Goal: Complete application form: Complete application form

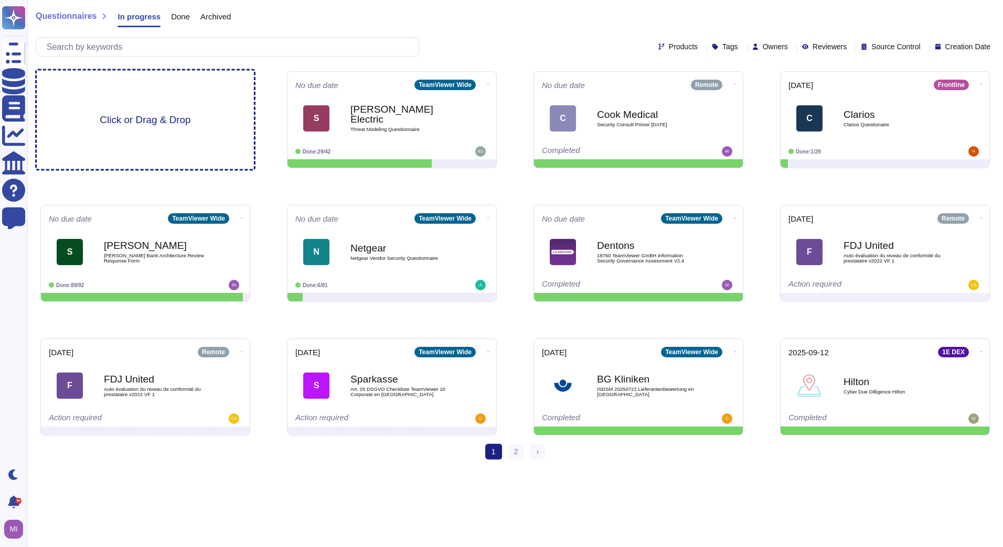
click at [144, 95] on div "Click or Drag & Drop" at bounding box center [145, 120] width 217 height 99
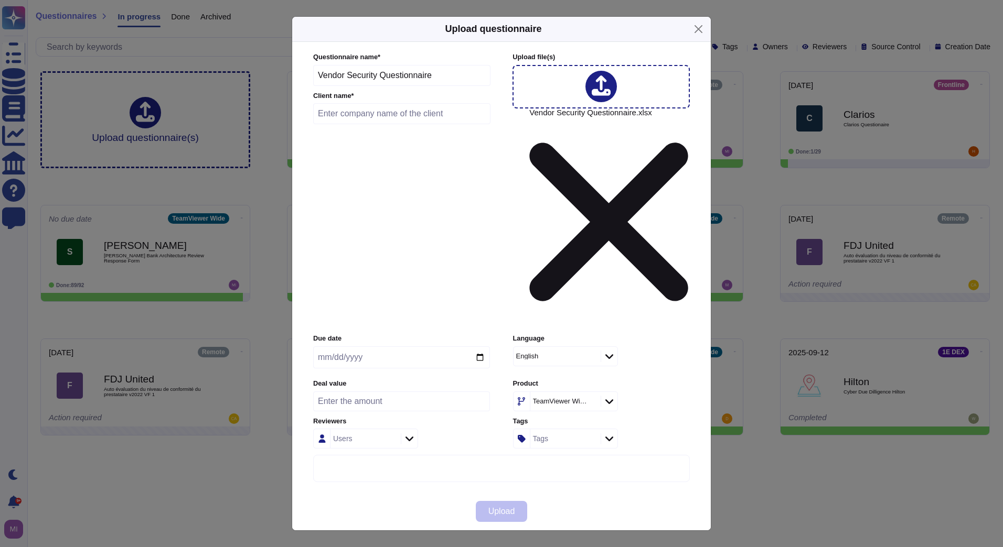
click at [611, 400] on icon at bounding box center [609, 402] width 8 height 5
click at [594, 361] on div "Remote" at bounding box center [581, 359] width 109 height 9
click at [397, 124] on input "text" at bounding box center [401, 113] width 177 height 21
click at [359, 124] on input "text" at bounding box center [401, 113] width 177 height 21
click at [379, 124] on input "text" at bounding box center [401, 113] width 177 height 21
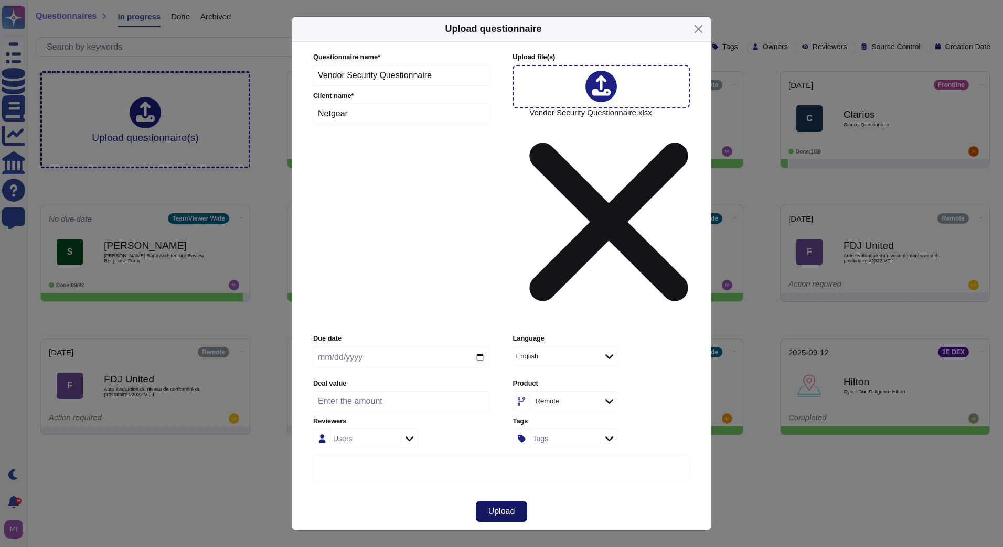
type input "Netgear"
click at [506, 508] on span "Upload" at bounding box center [501, 512] width 27 height 8
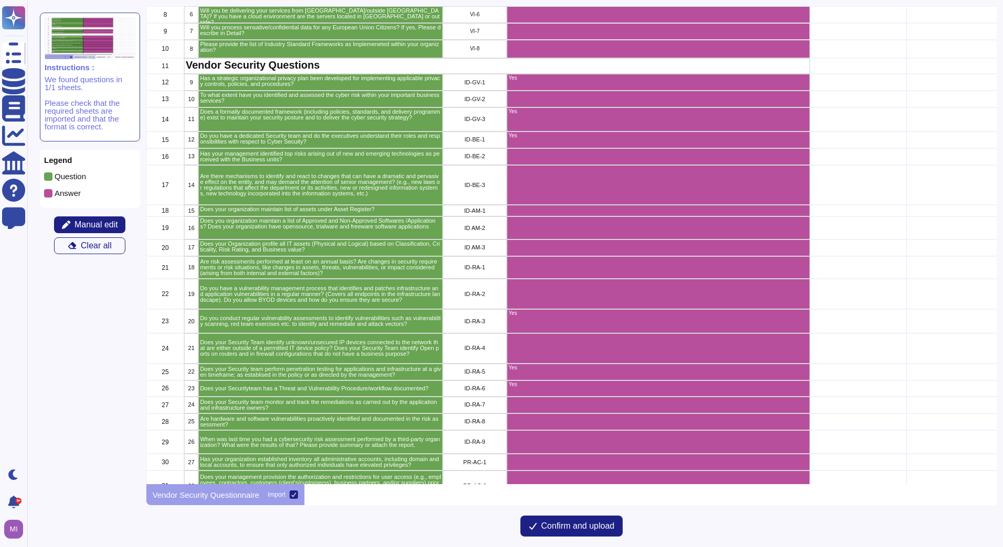
scroll to position [157, 0]
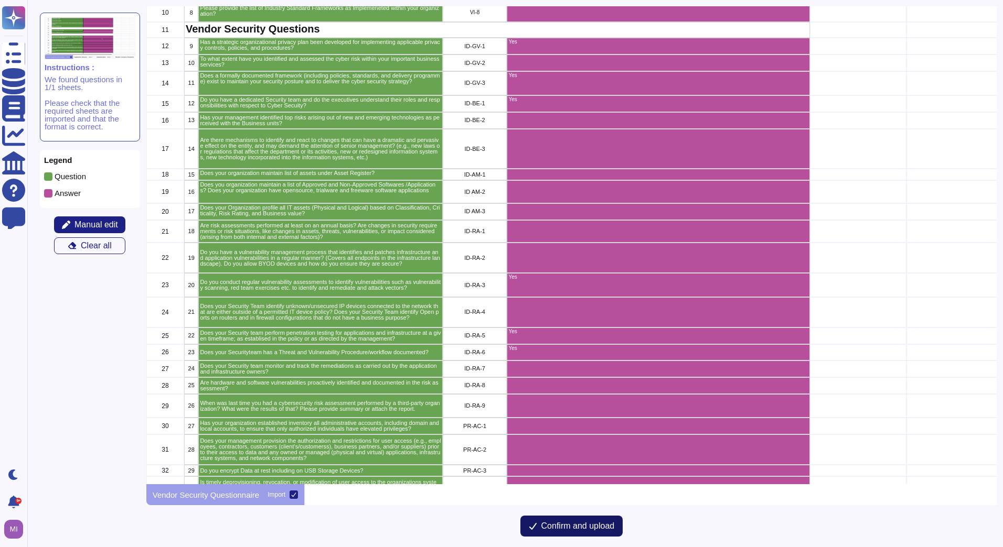
click at [560, 525] on span "Confirm and upload" at bounding box center [577, 526] width 73 height 8
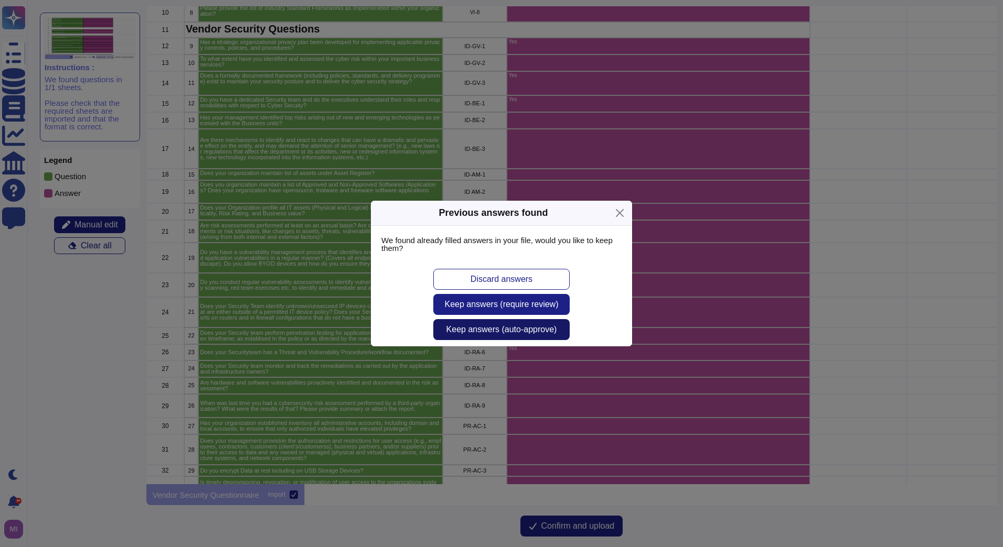
click at [521, 330] on span "Keep answers (auto-approve)" at bounding box center [501, 330] width 111 height 8
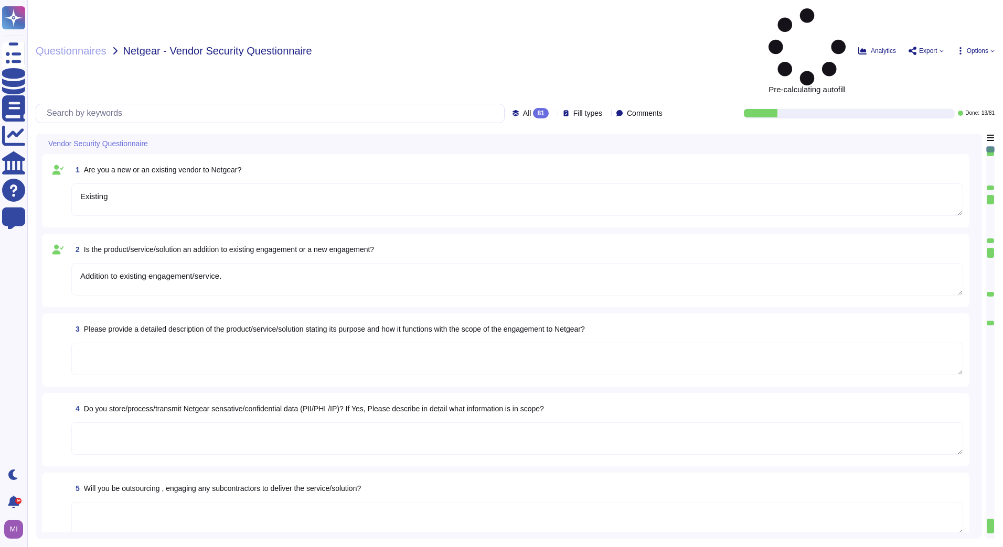
type textarea "Existing"
type textarea "Addition to existing engagement/service."
type textarea "Yes"
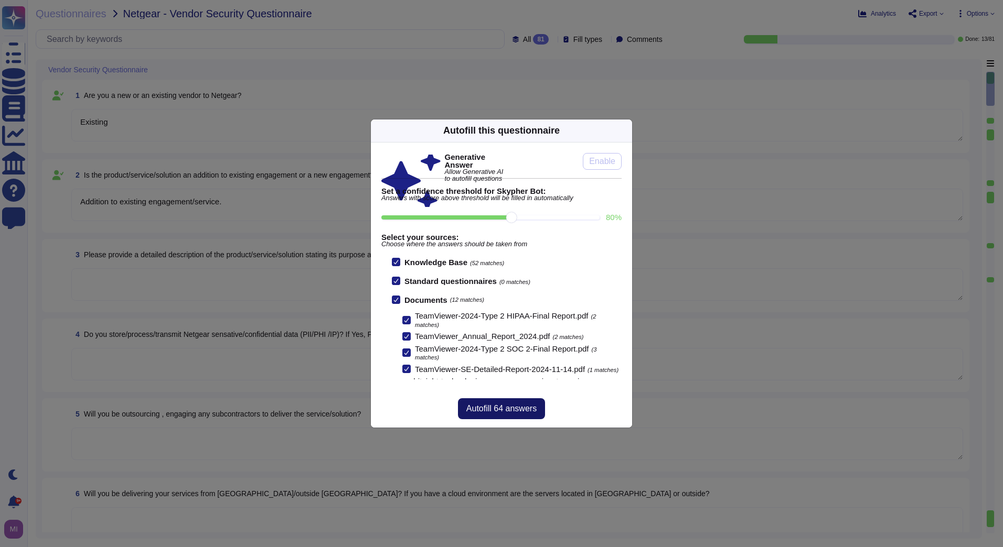
click at [493, 407] on span "Autofill 64 answers" at bounding box center [501, 409] width 70 height 8
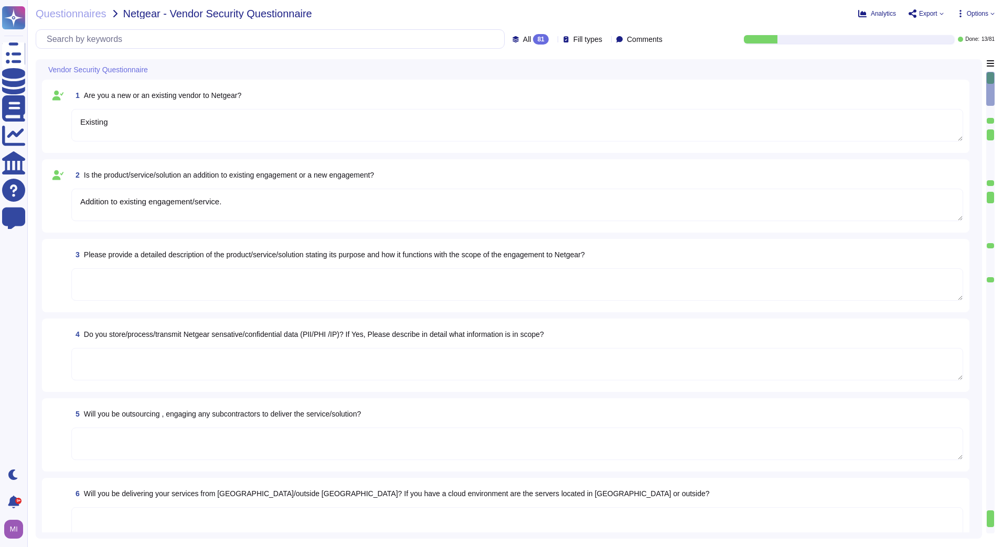
type textarea "As a global technology company, TeamViewer offers a cloud-based platform to con…"
type textarea "TeamViewer is using sub-processors to provide specific capabilities. All the su…"
type textarea "TeamViewer is a global organization which offer his services all around the glo…"
